Goal: Task Accomplishment & Management: Manage account settings

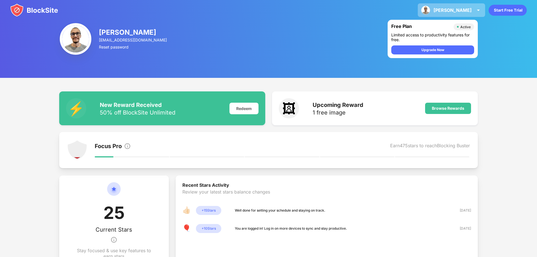
click at [477, 6] on div "Tomasz Tomasz Bruch View Account Insights Premium Rewards Settings Support Log …" at bounding box center [451, 10] width 67 height 14
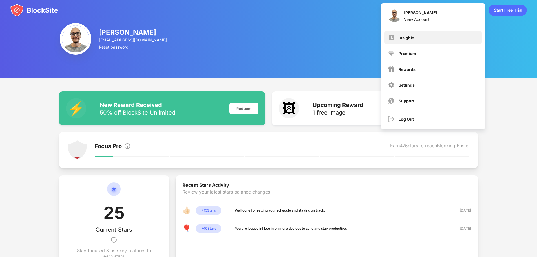
click at [413, 42] on div "Insights" at bounding box center [433, 38] width 97 height 14
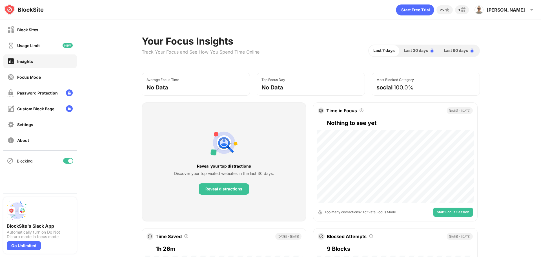
click at [66, 161] on div at bounding box center [68, 161] width 10 height 6
click at [70, 164] on div "Blocking" at bounding box center [39, 161] width 73 height 14
drag, startPoint x: 69, startPoint y: 162, endPoint x: 71, endPoint y: 159, distance: 3.0
click at [69, 161] on div at bounding box center [68, 161] width 10 height 6
